Goal: Register for event/course

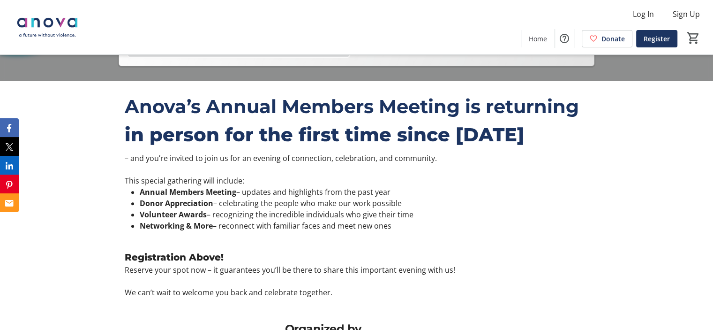
scroll to position [298, 0]
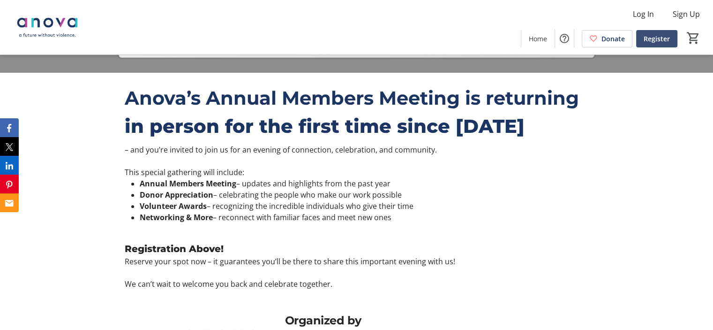
click at [644, 47] on span at bounding box center [656, 38] width 41 height 23
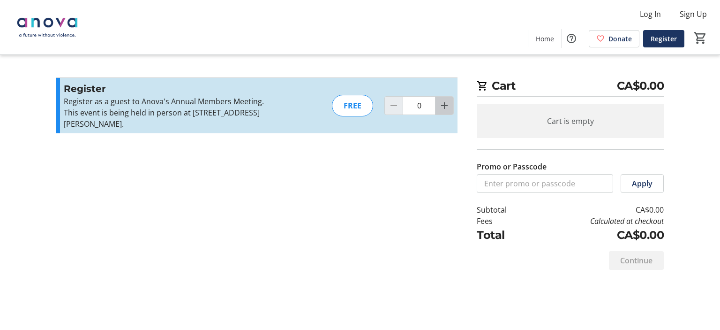
click at [445, 106] on mat-icon "Increment by one" at bounding box center [444, 105] width 11 height 11
type input "1"
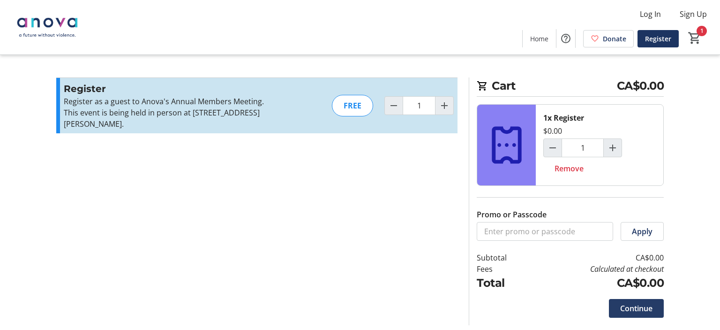
click at [641, 298] on span at bounding box center [636, 308] width 55 height 23
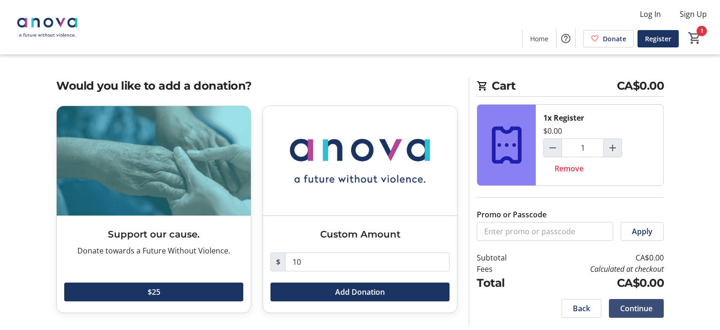
click at [653, 310] on span at bounding box center [636, 308] width 55 height 23
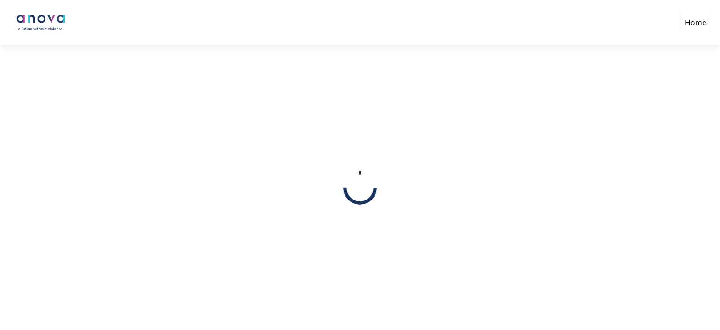
select select
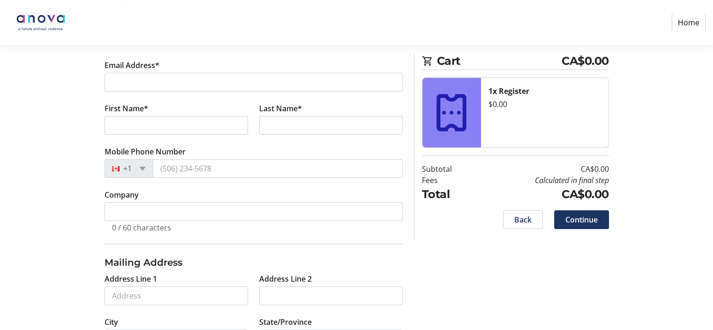
scroll to position [234, 0]
